Goal: Use online tool/utility: Utilize a website feature to perform a specific function

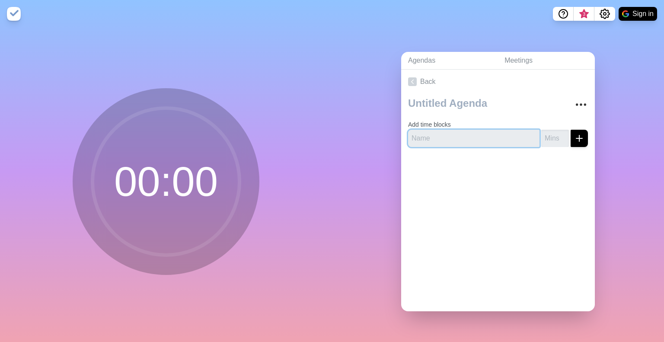
click at [462, 135] on input "text" at bounding box center [474, 138] width 132 height 17
type input "Break"
click at [550, 135] on input "number" at bounding box center [556, 138] width 28 height 17
type input "15"
click at [558, 157] on div at bounding box center [498, 171] width 194 height 35
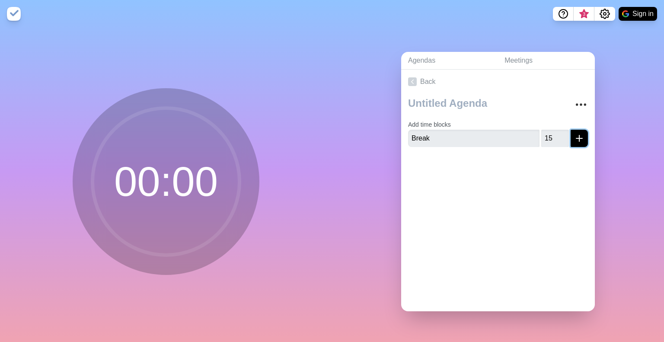
click at [577, 138] on line "submit" at bounding box center [580, 138] width 6 height 0
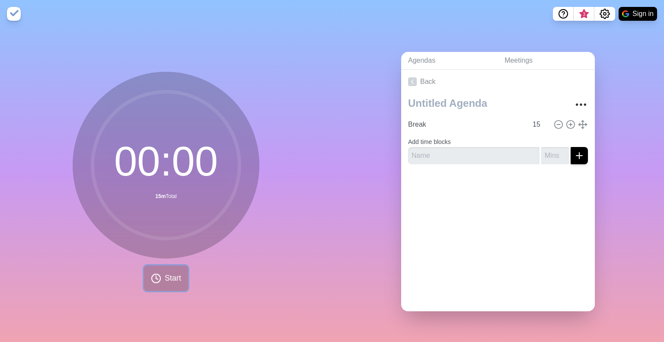
click at [165, 273] on span "Start" at bounding box center [173, 279] width 16 height 12
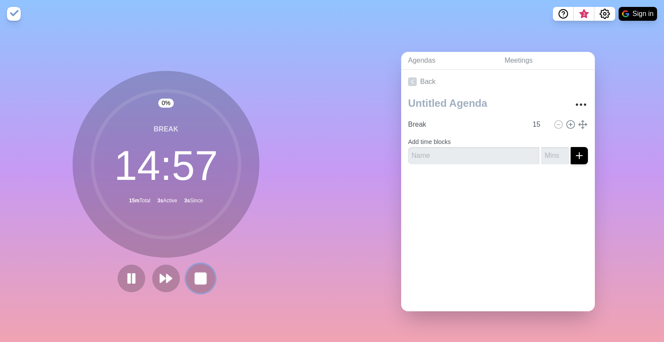
click at [201, 276] on rect at bounding box center [200, 278] width 11 height 11
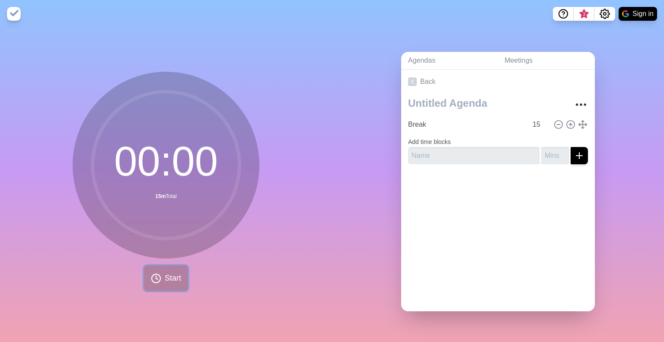
click at [159, 270] on button "Start" at bounding box center [166, 279] width 44 height 26
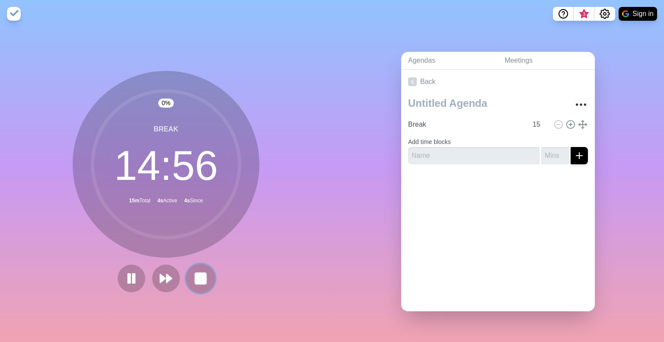
click at [202, 276] on rect at bounding box center [200, 278] width 11 height 11
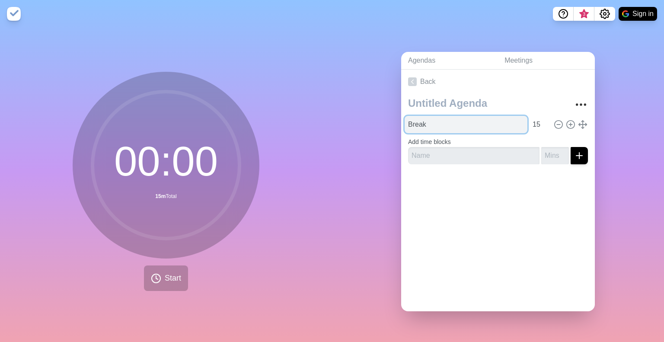
click at [447, 120] on input "Break" at bounding box center [466, 124] width 123 height 17
type input "Break - Back approx 9:40AM PST"
click at [526, 86] on link "Back" at bounding box center [498, 82] width 194 height 24
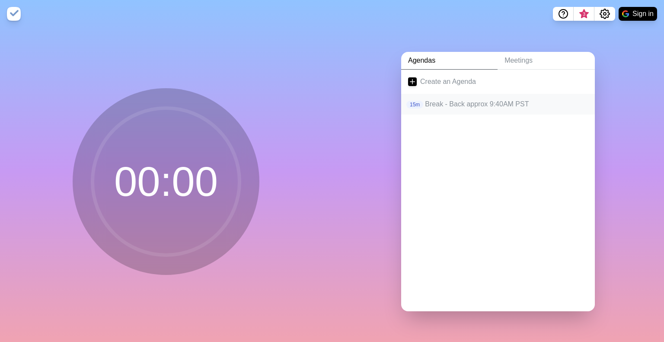
click at [470, 99] on p "Break - Back approx 9:40AM PST" at bounding box center [506, 104] width 163 height 10
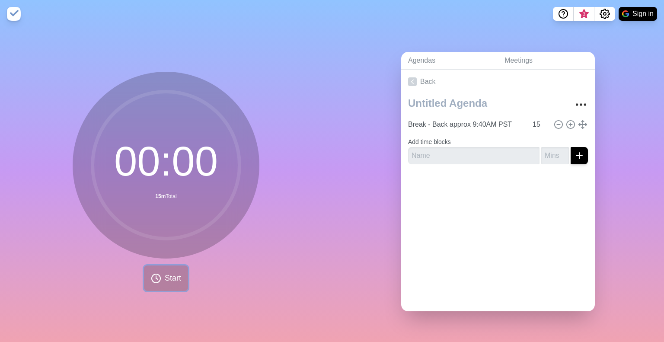
click at [161, 271] on button "Start" at bounding box center [166, 279] width 44 height 26
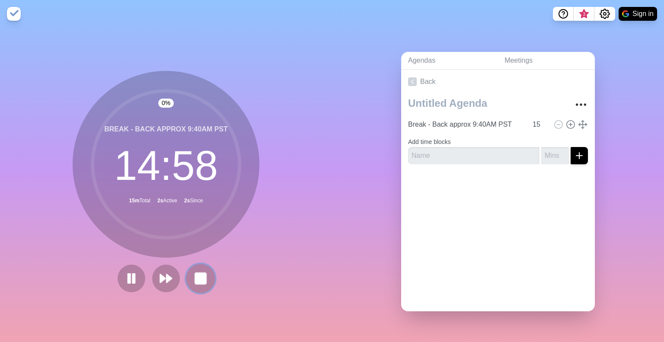
click at [202, 273] on rect at bounding box center [200, 278] width 11 height 11
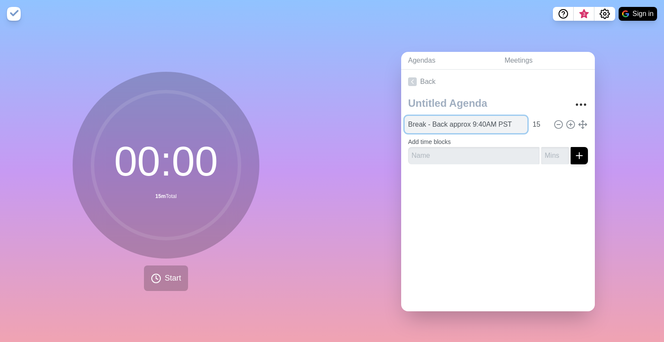
drag, startPoint x: 478, startPoint y: 119, endPoint x: 491, endPoint y: 124, distance: 14.0
click at [478, 119] on input "Break - Back approx 9:40AM PST" at bounding box center [466, 124] width 123 height 17
click at [443, 118] on input "Break - Back approx 9:45AM PST" at bounding box center [466, 124] width 123 height 17
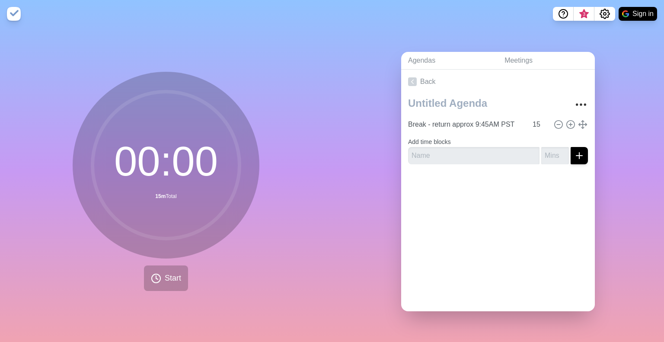
click at [459, 200] on div "Back Break - return approx 9:45AM PST 15 Add time blocks" at bounding box center [498, 191] width 194 height 242
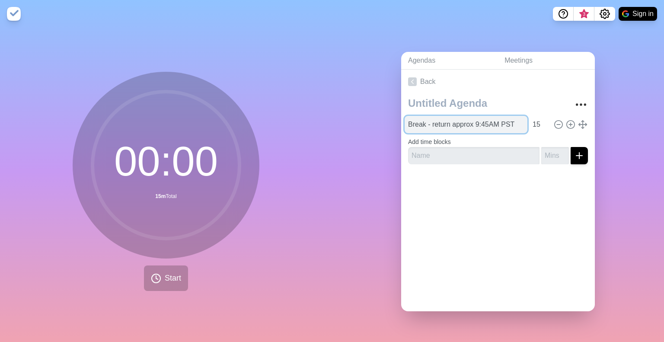
click at [474, 117] on input "Break - return approx 9:45AM PST" at bounding box center [466, 124] width 123 height 17
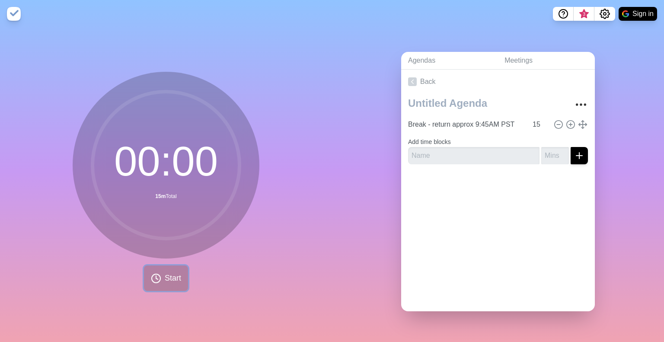
click at [165, 276] on span "Start" at bounding box center [173, 279] width 16 height 12
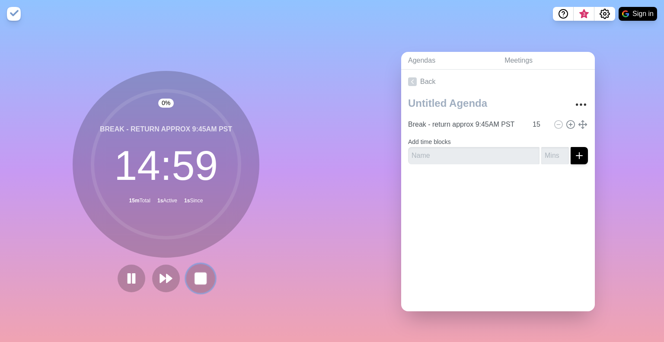
click at [197, 277] on rect at bounding box center [200, 278] width 11 height 11
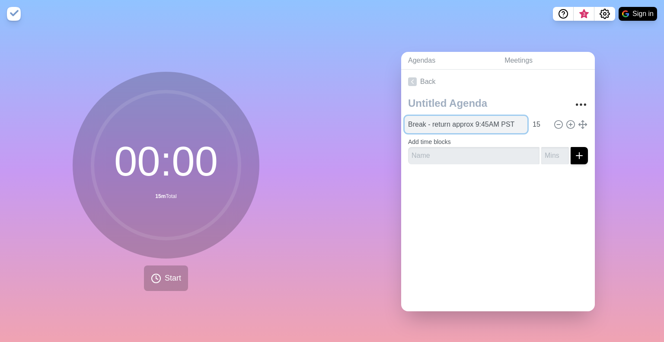
click at [480, 117] on input "Break - return approx 9:45AM PST" at bounding box center [466, 124] width 123 height 17
type input "Break - return approx 9:48AM PST"
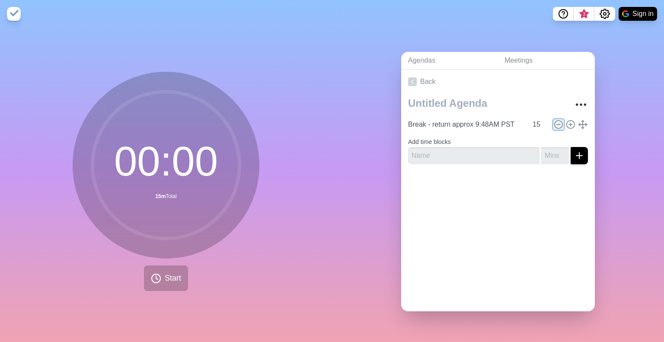
click at [555, 120] on circle at bounding box center [559, 124] width 8 height 8
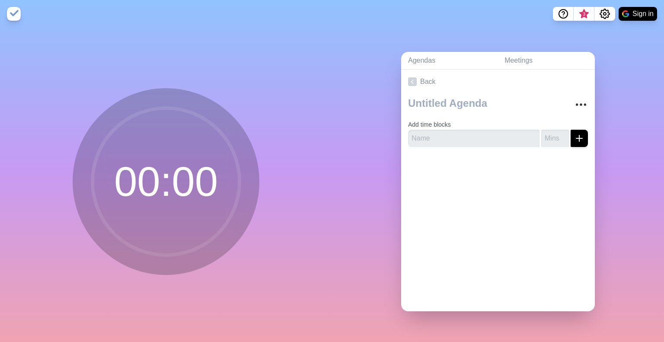
click at [548, 117] on form "Add time blocks" at bounding box center [498, 131] width 180 height 31
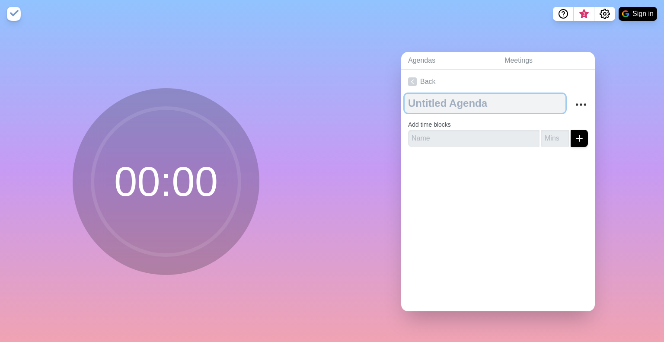
click at [464, 100] on textarea at bounding box center [485, 103] width 161 height 19
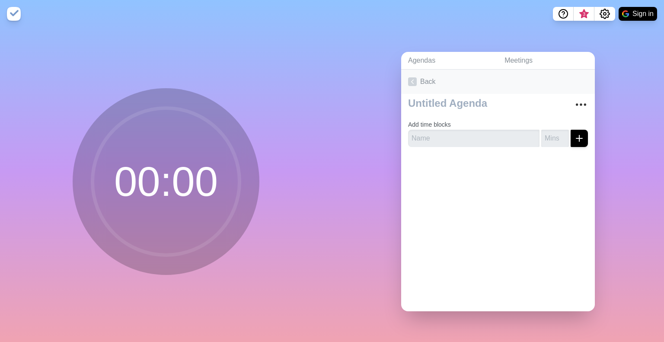
click at [453, 79] on link "Back" at bounding box center [498, 82] width 194 height 24
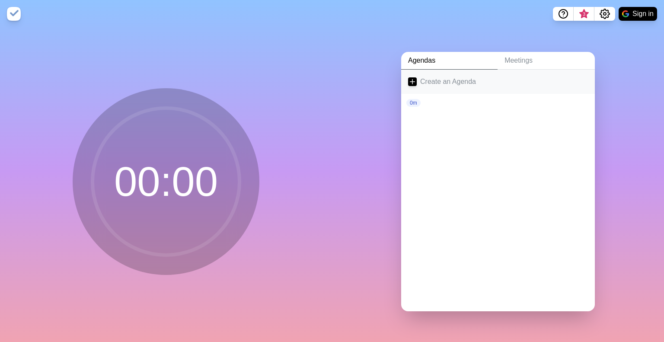
click at [408, 79] on icon at bounding box center [412, 81] width 9 height 9
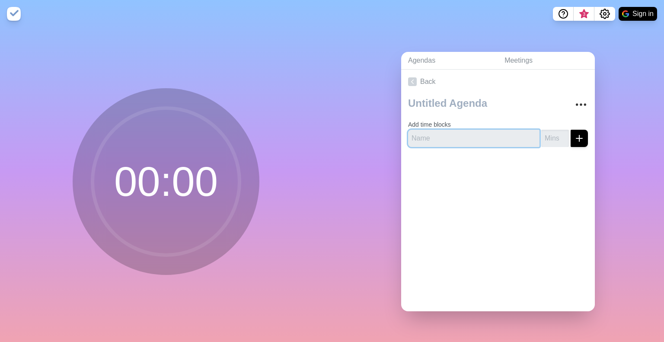
click at [433, 130] on input "text" at bounding box center [474, 138] width 132 height 17
type input "Break"
click at [551, 132] on input "1" at bounding box center [556, 138] width 28 height 17
type input "10"
drag, startPoint x: 562, startPoint y: 152, endPoint x: 558, endPoint y: 157, distance: 6.8
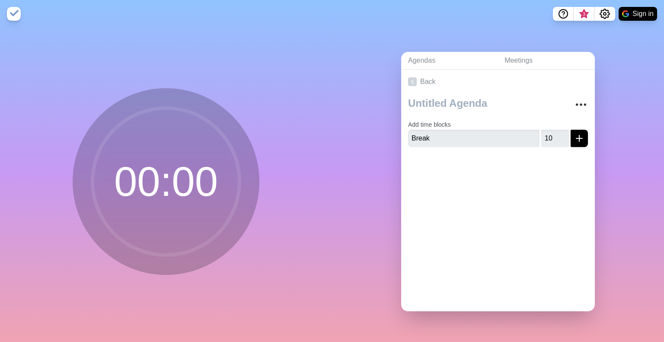
click at [563, 154] on div at bounding box center [498, 171] width 194 height 35
click at [571, 140] on button "submit" at bounding box center [579, 138] width 17 height 17
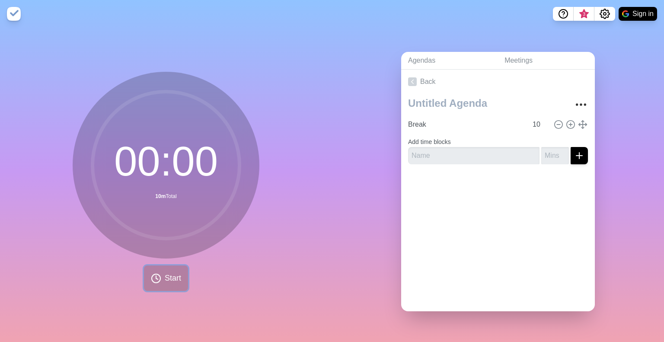
drag, startPoint x: 165, startPoint y: 276, endPoint x: 231, endPoint y: 254, distance: 69.8
click at [166, 276] on span "Start" at bounding box center [173, 279] width 16 height 12
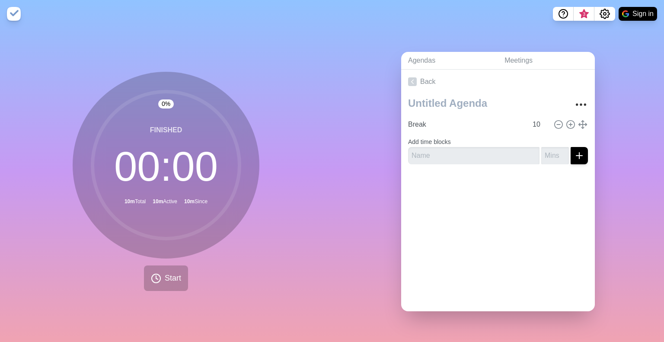
click at [300, 81] on div "0 % Finished 00 : 00 10m Total 10m Active 10m Since Start" at bounding box center [166, 185] width 332 height 315
